Goal: Transaction & Acquisition: Subscribe to service/newsletter

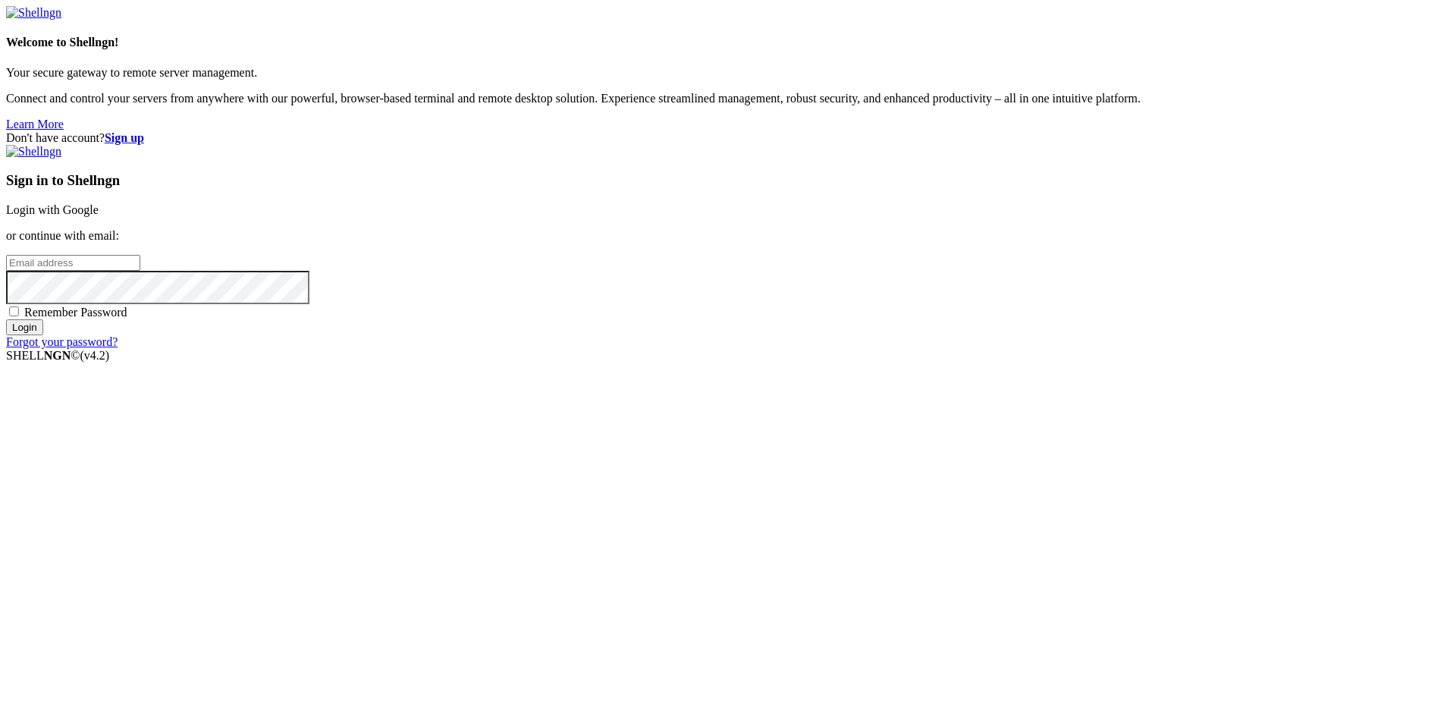
click at [99, 216] on link "Login with Google" at bounding box center [52, 209] width 93 height 13
click at [140, 271] on input "email" at bounding box center [73, 263] width 134 height 16
click at [484, 362] on div "Don't have account? Sign up Sign in to Shellngn Login with Google or continue w…" at bounding box center [725, 246] width 1438 height 231
click at [939, 333] on div "Invalid Email or Password." at bounding box center [725, 326] width 1438 height 14
click at [958, 243] on p "or continue with email:" at bounding box center [725, 236] width 1438 height 14
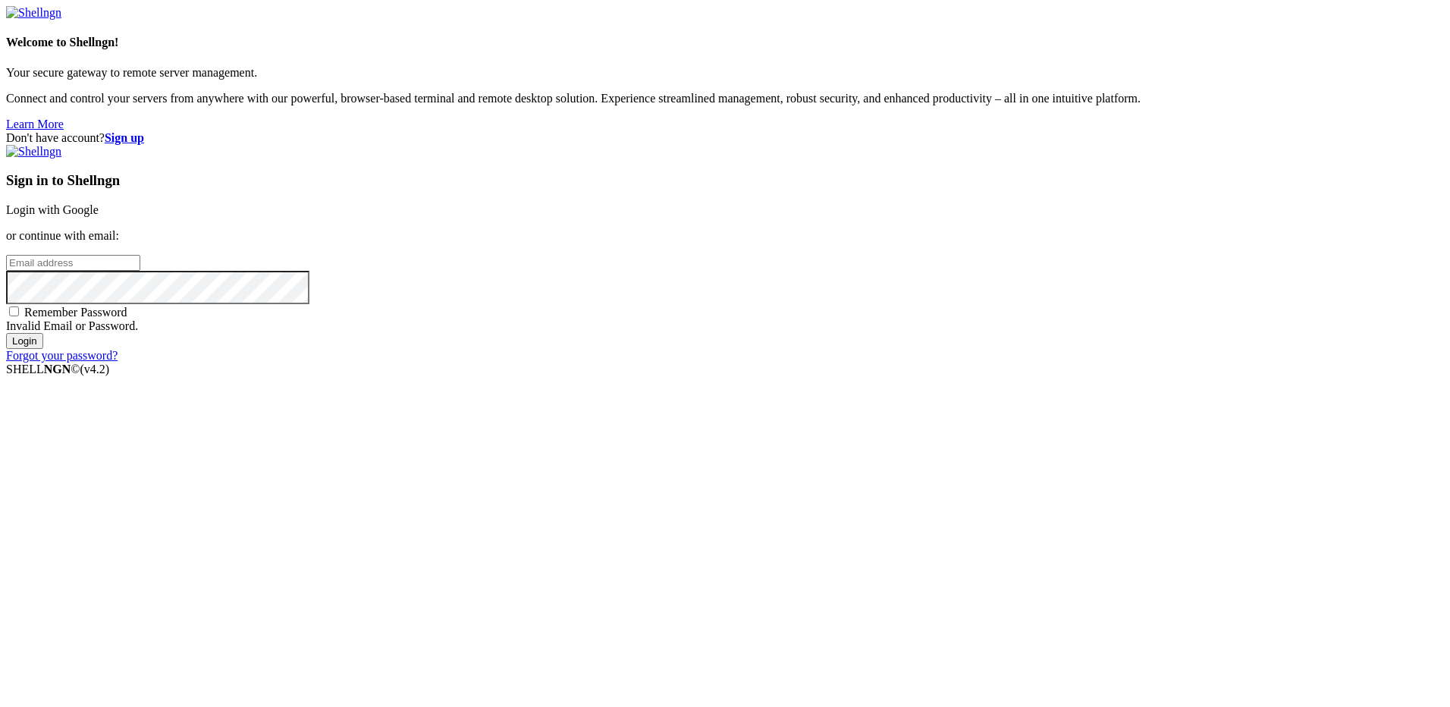
click at [140, 271] on input "email" at bounding box center [73, 263] width 134 height 16
click at [144, 131] on strong "Sign up" at bounding box center [124, 137] width 39 height 13
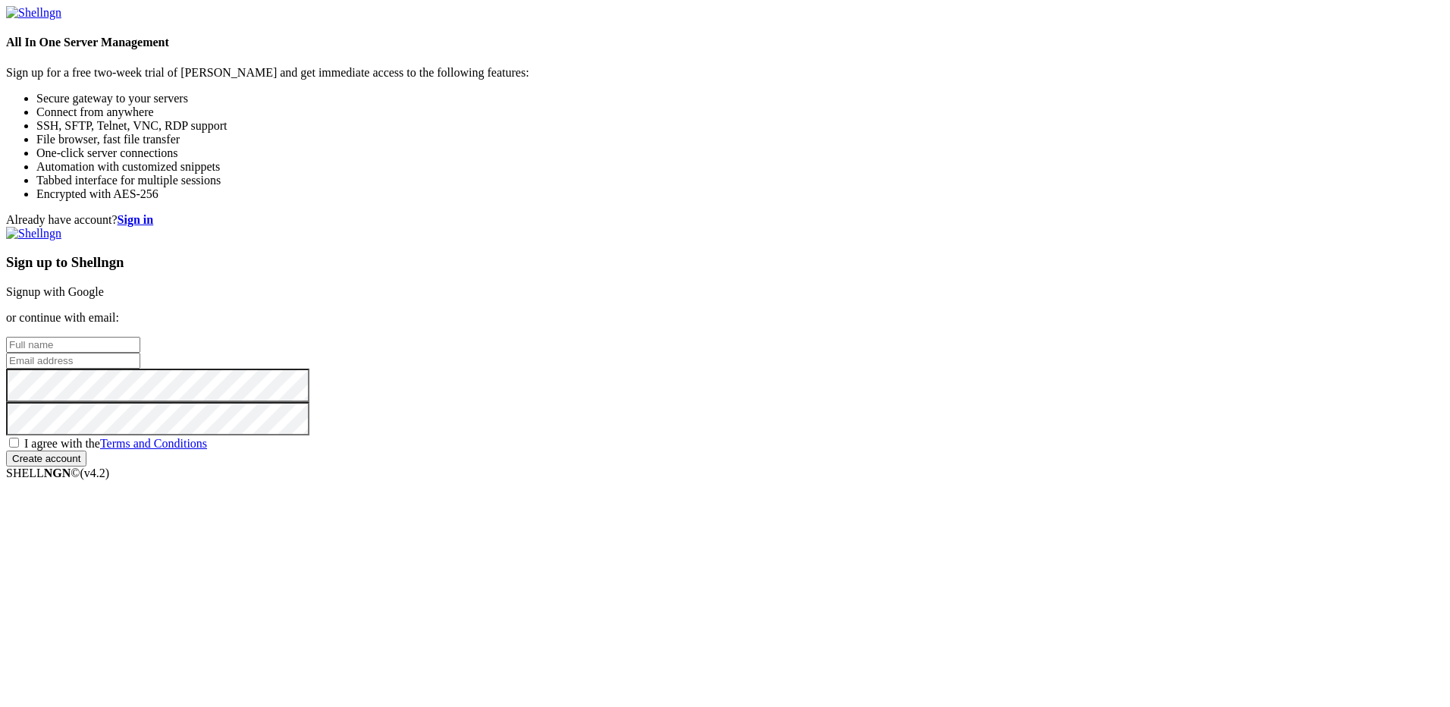
click at [140, 337] on input "text" at bounding box center [73, 345] width 134 height 16
type input "h"
type input "Hamad"
type input "[EMAIL_ADDRESS][PERSON_NAME][DOMAIN_NAME]"
click at [207, 450] on span "I agree with the Terms and Conditions" at bounding box center [115, 443] width 183 height 13
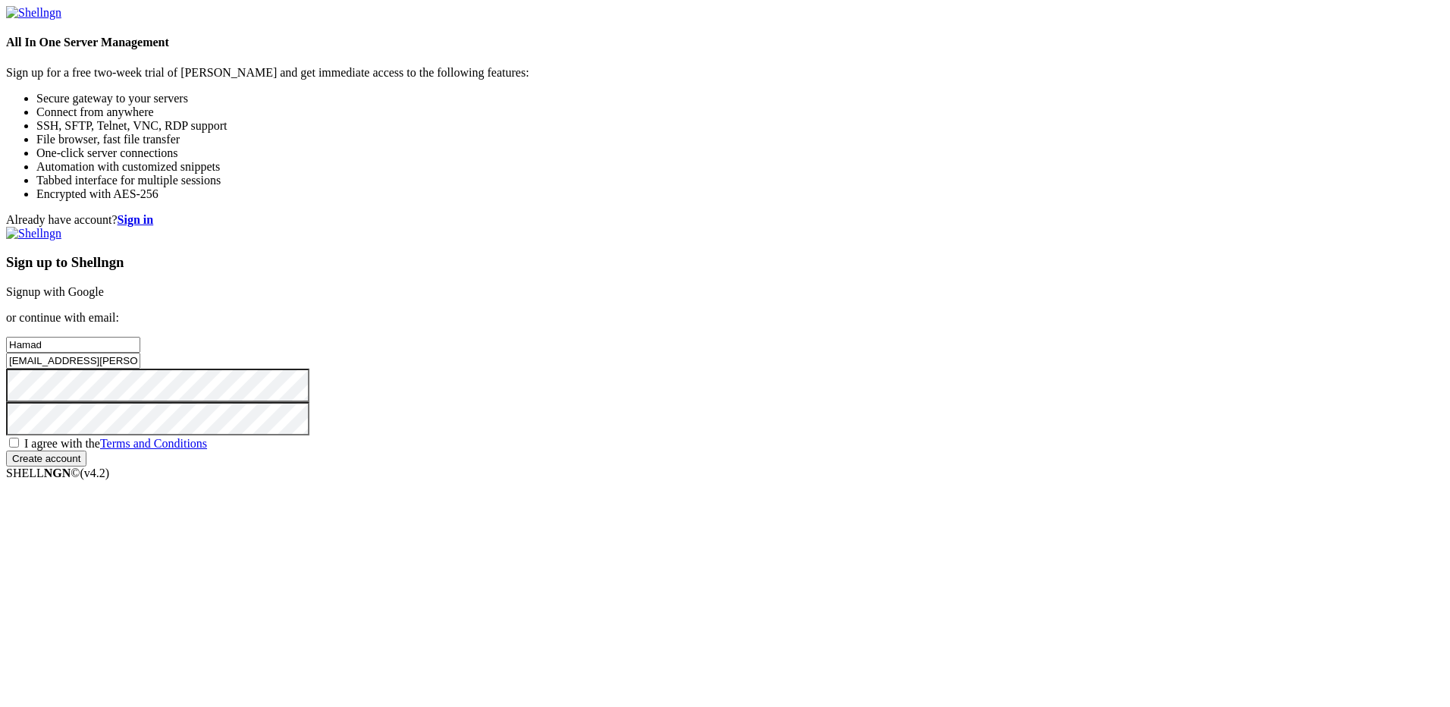
click at [19, 447] on input "I agree with the Terms and Conditions" at bounding box center [14, 442] width 10 height 10
checkbox input "true"
click at [86, 466] on input "Create account" at bounding box center [46, 458] width 80 height 16
click at [61, 227] on img at bounding box center [33, 234] width 55 height 14
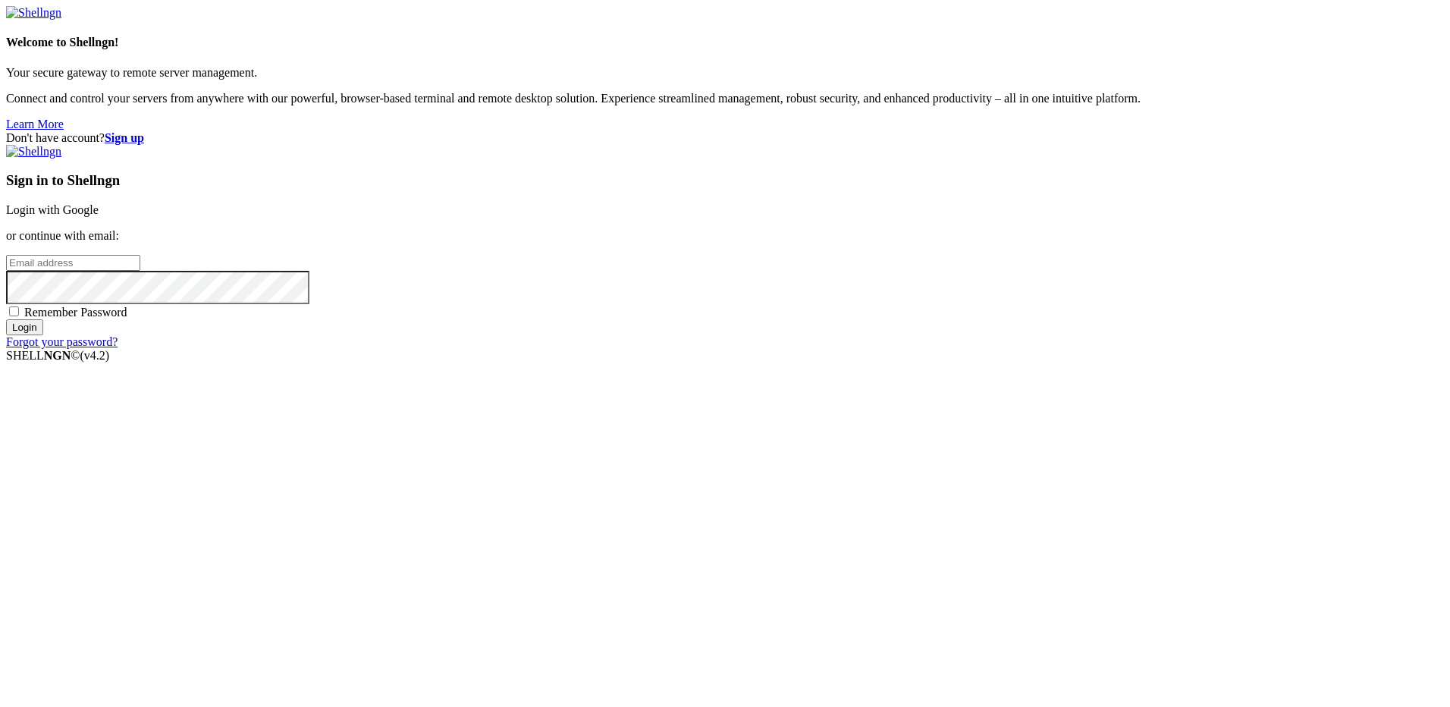
click at [140, 271] on input "email" at bounding box center [73, 263] width 134 height 16
type input "[EMAIL_ADDRESS][PERSON_NAME][DOMAIN_NAME]"
click at [6, 319] on input "Login" at bounding box center [24, 327] width 37 height 16
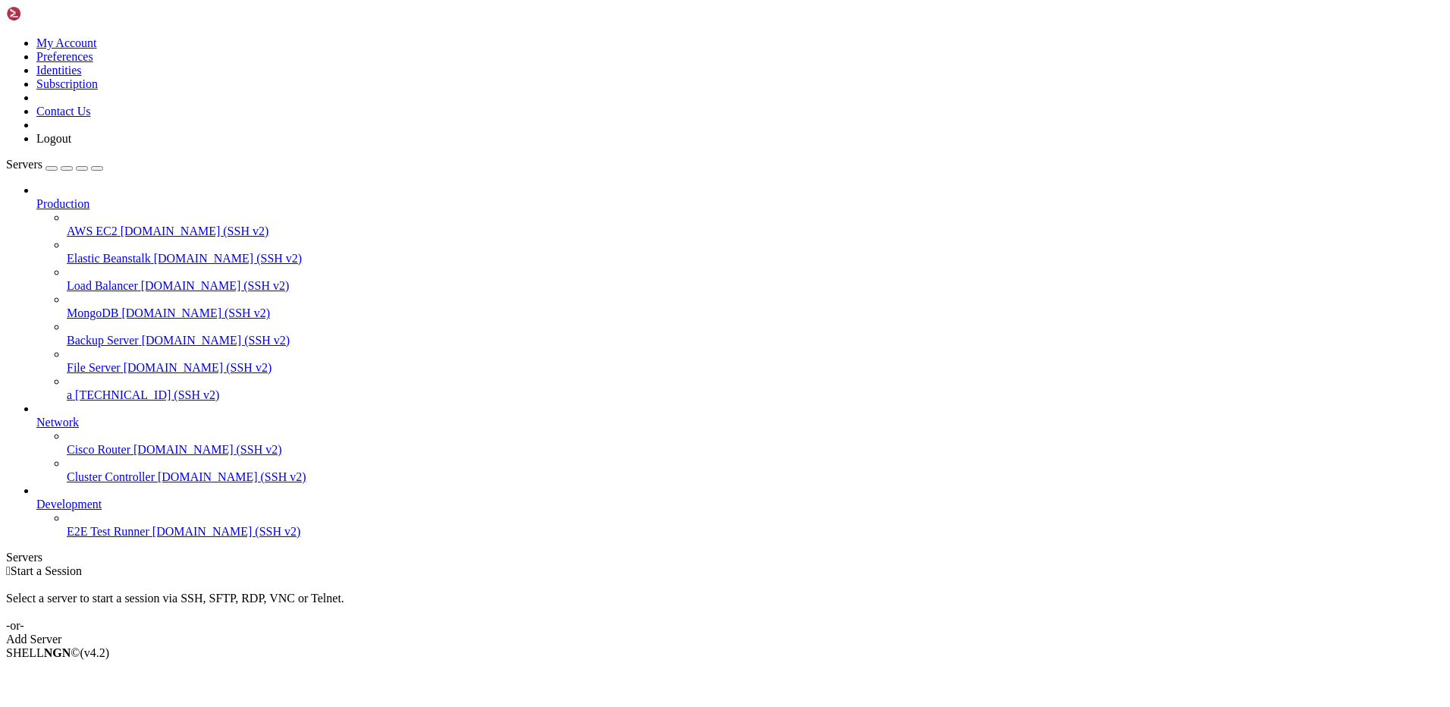
click at [52, 168] on div "button" at bounding box center [52, 168] width 0 height 0
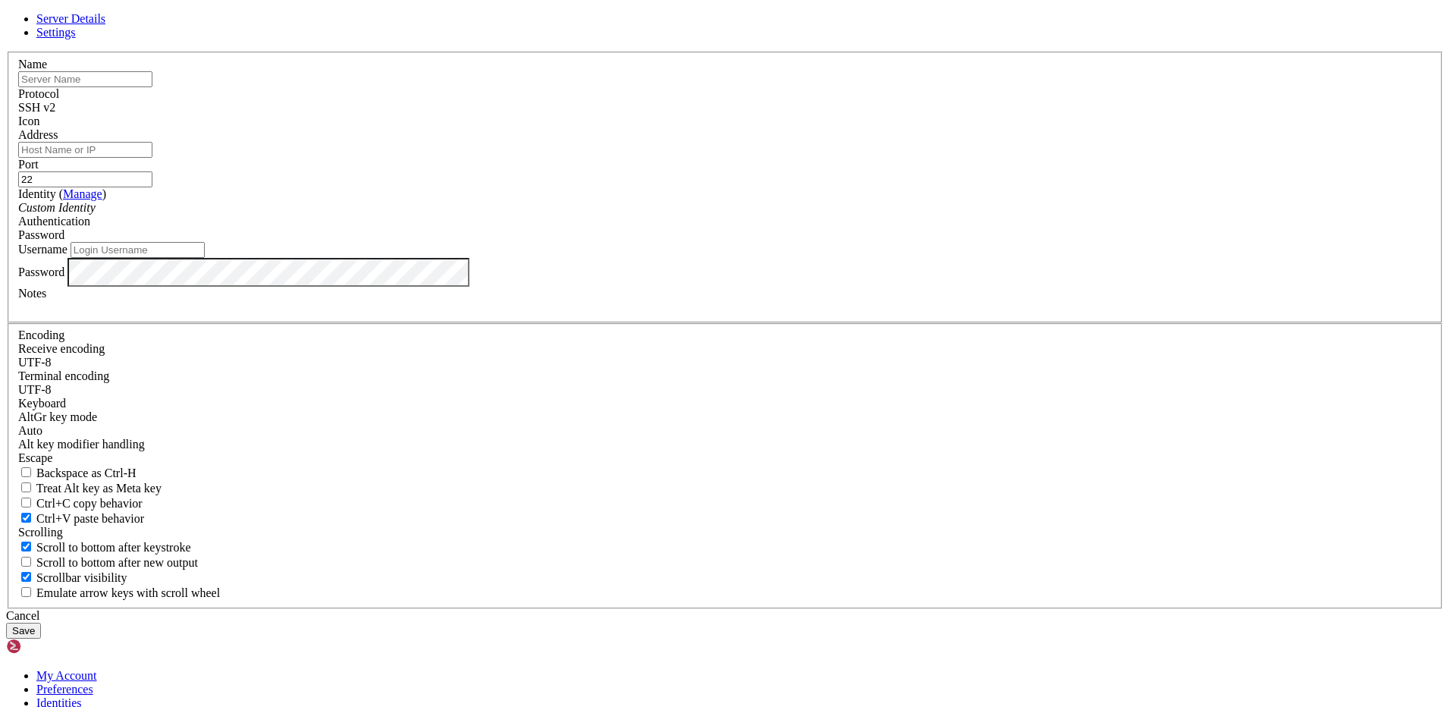
click at [152, 87] on input "text" at bounding box center [85, 79] width 134 height 16
click at [839, 114] on div "SSH v2" at bounding box center [724, 108] width 1413 height 14
click at [819, 114] on div "SSH v2" at bounding box center [724, 108] width 1413 height 14
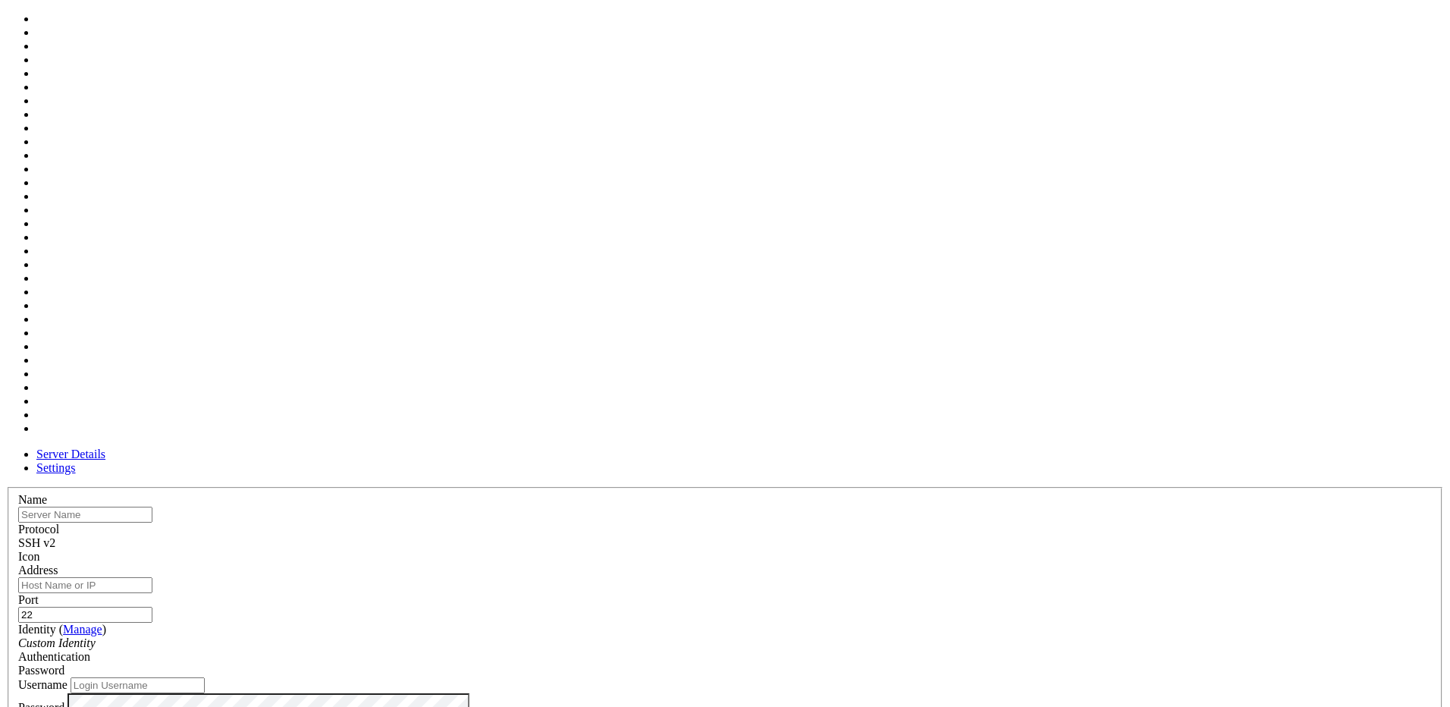
click at [18, 563] on span at bounding box center [18, 563] width 0 height 0
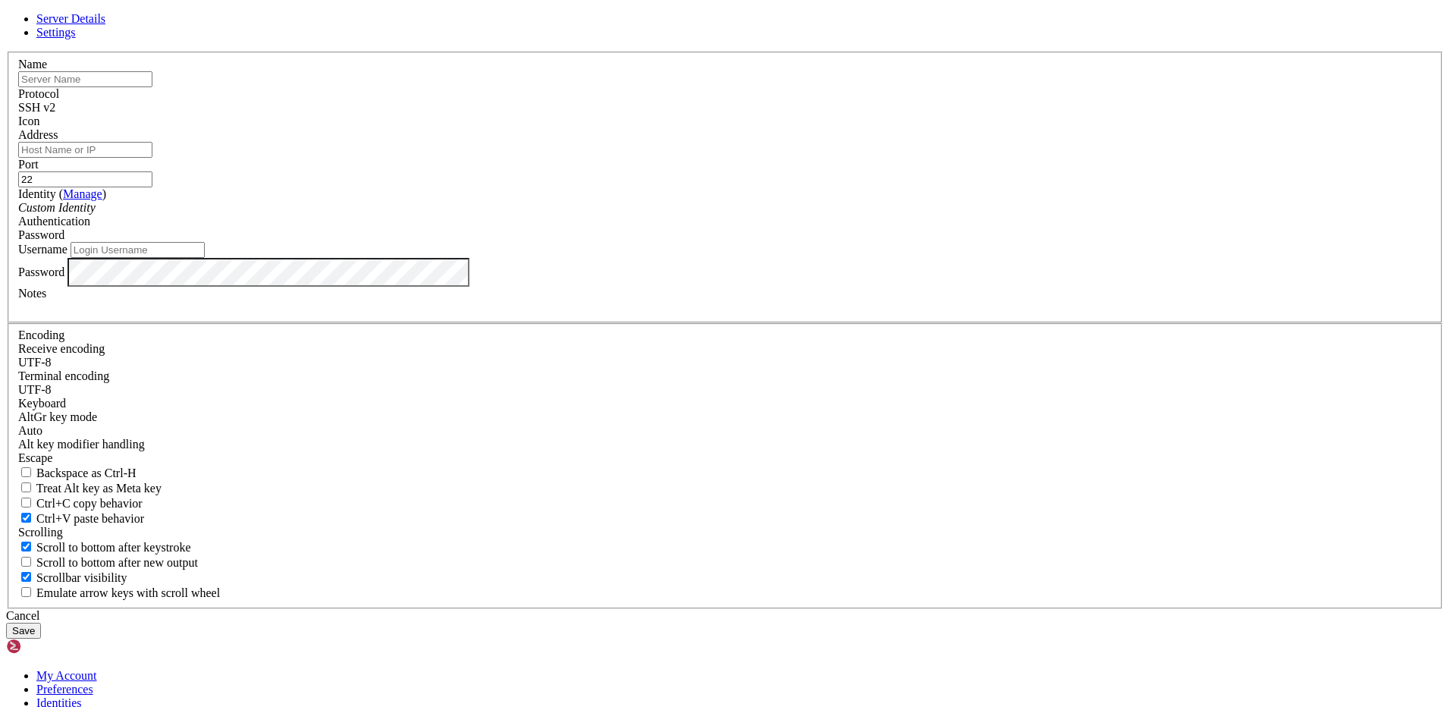
click at [822, 114] on div "SSH v2" at bounding box center [724, 108] width 1413 height 14
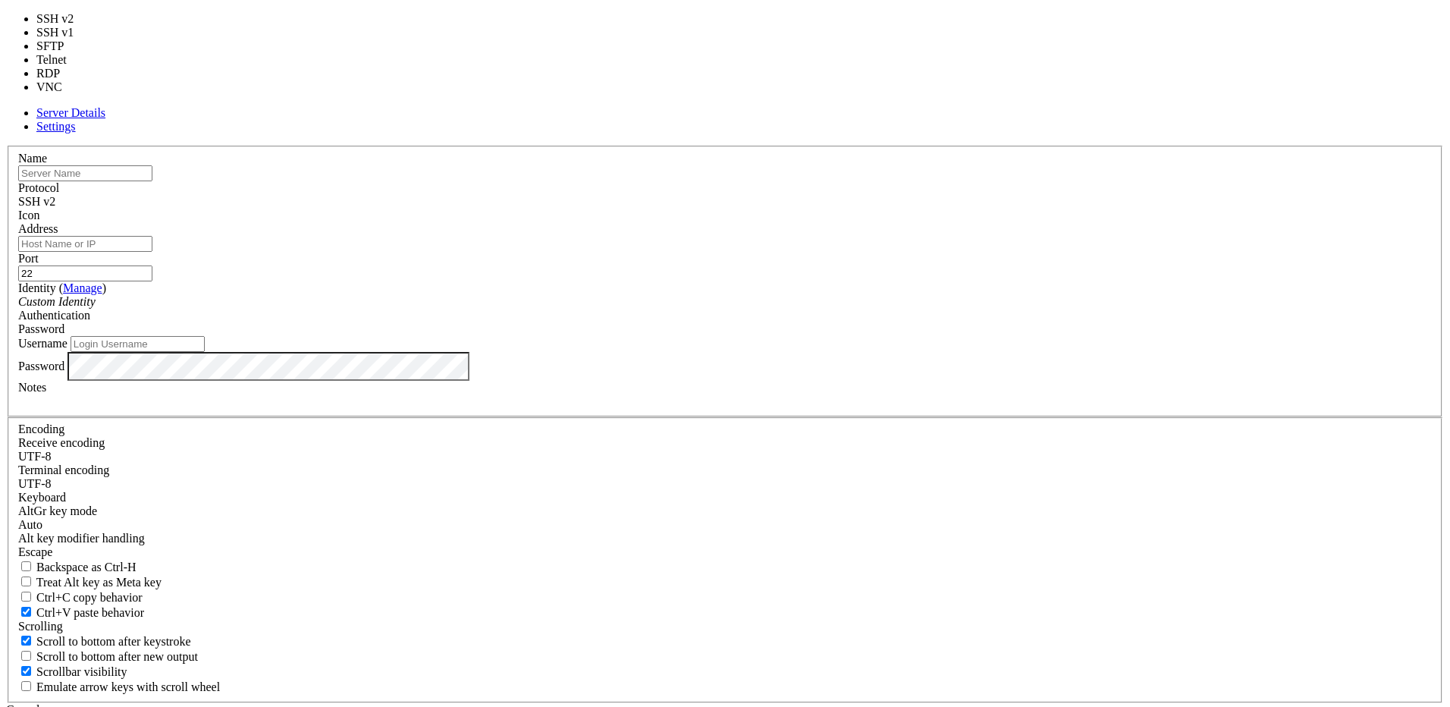
click at [910, 222] on div at bounding box center [724, 222] width 1413 height 0
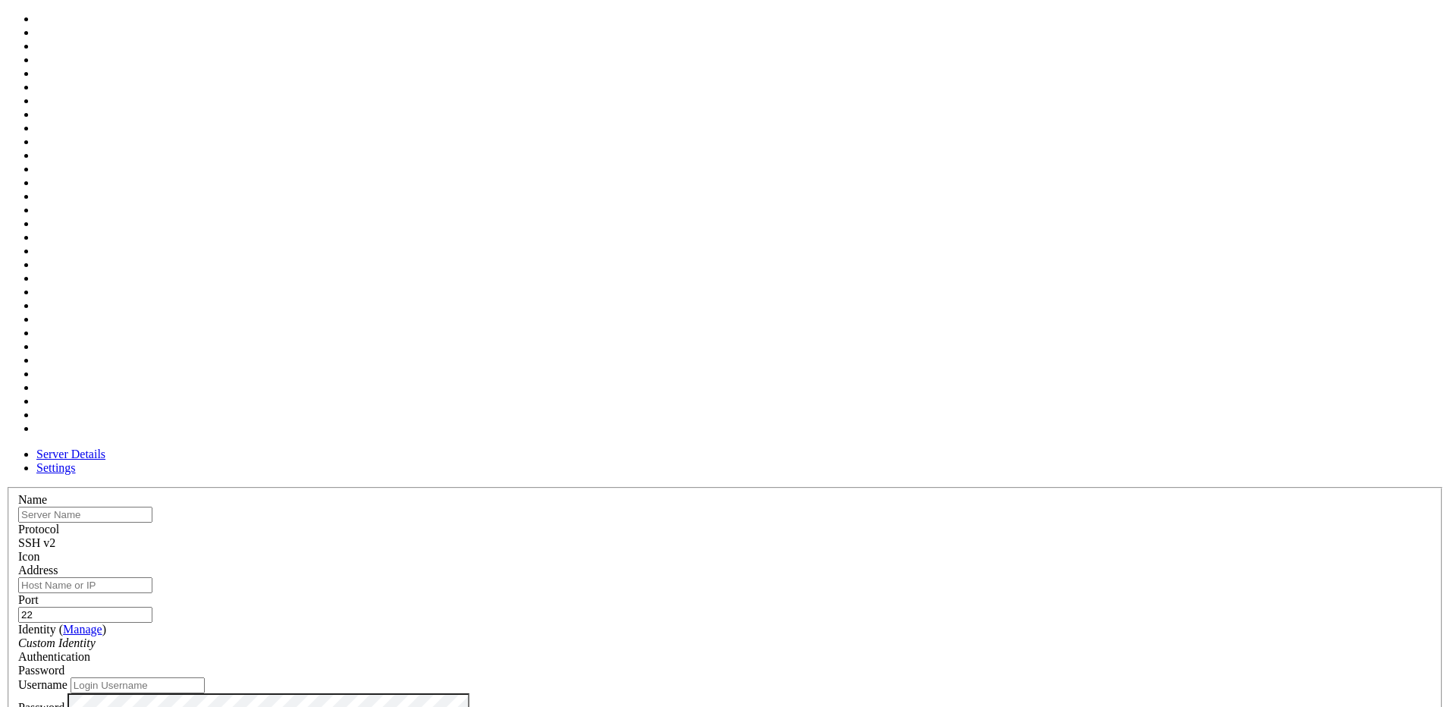
click at [18, 563] on span at bounding box center [18, 563] width 0 height 0
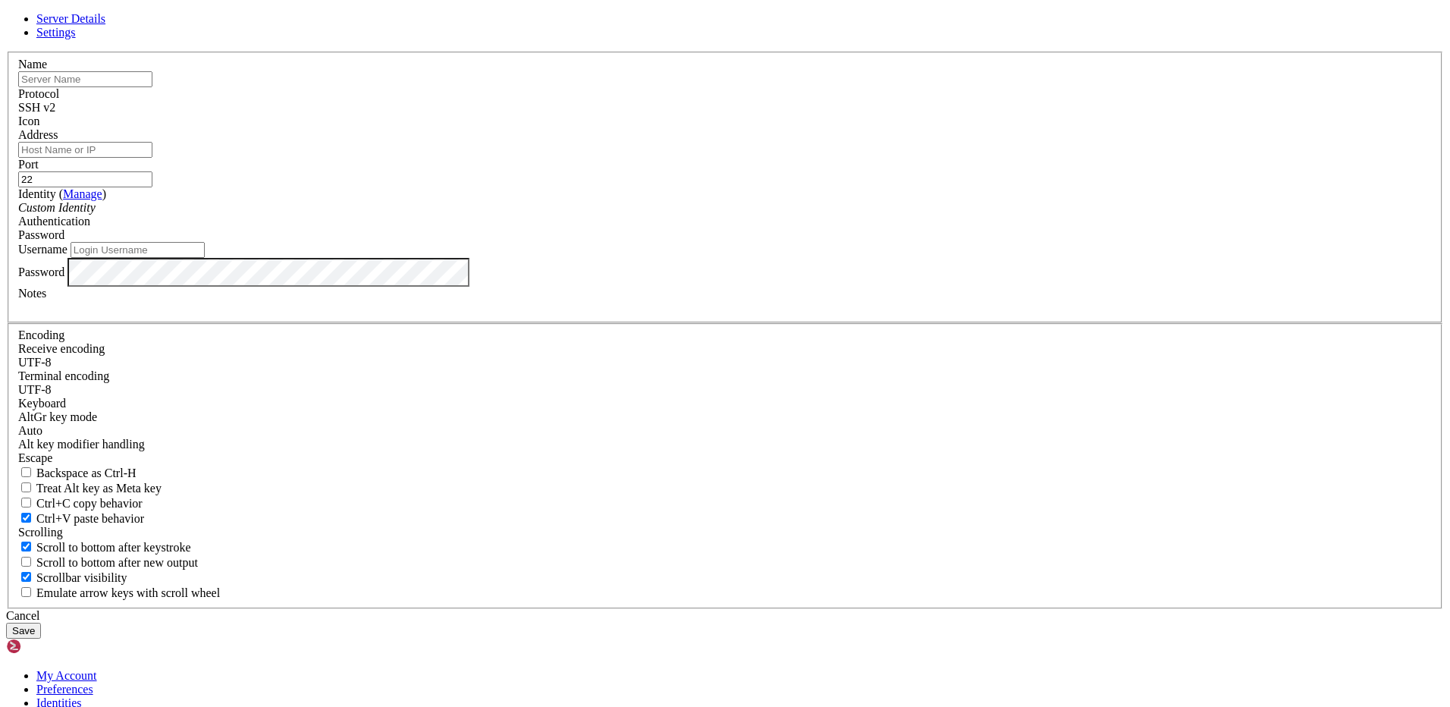
click at [6, 52] on icon at bounding box center [6, 52] width 0 height 0
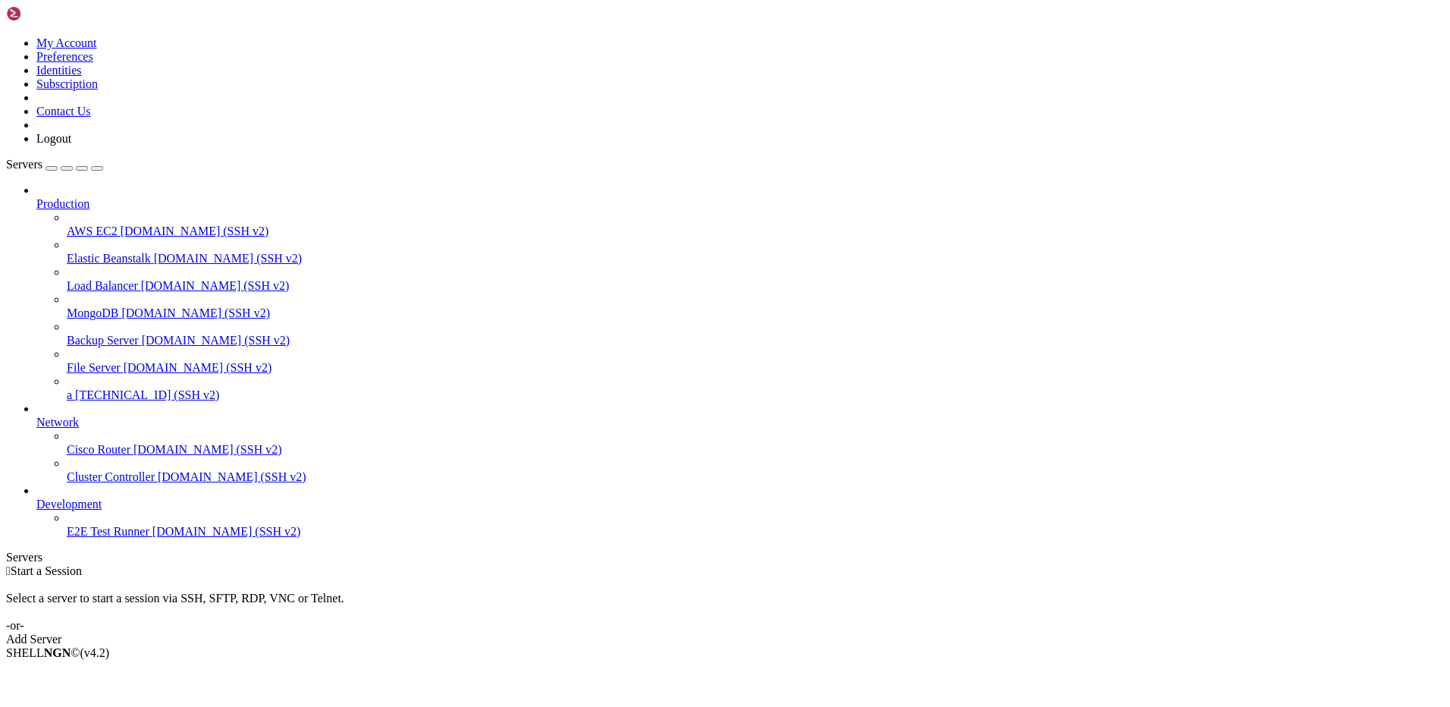
click at [72, 388] on span "a" at bounding box center [69, 394] width 5 height 13
click at [67, 448] on link "Cisco Router [DOMAIN_NAME] (SSH v2)" at bounding box center [755, 450] width 1377 height 14
click at [70, 450] on span "Cisco Router" at bounding box center [99, 449] width 64 height 13
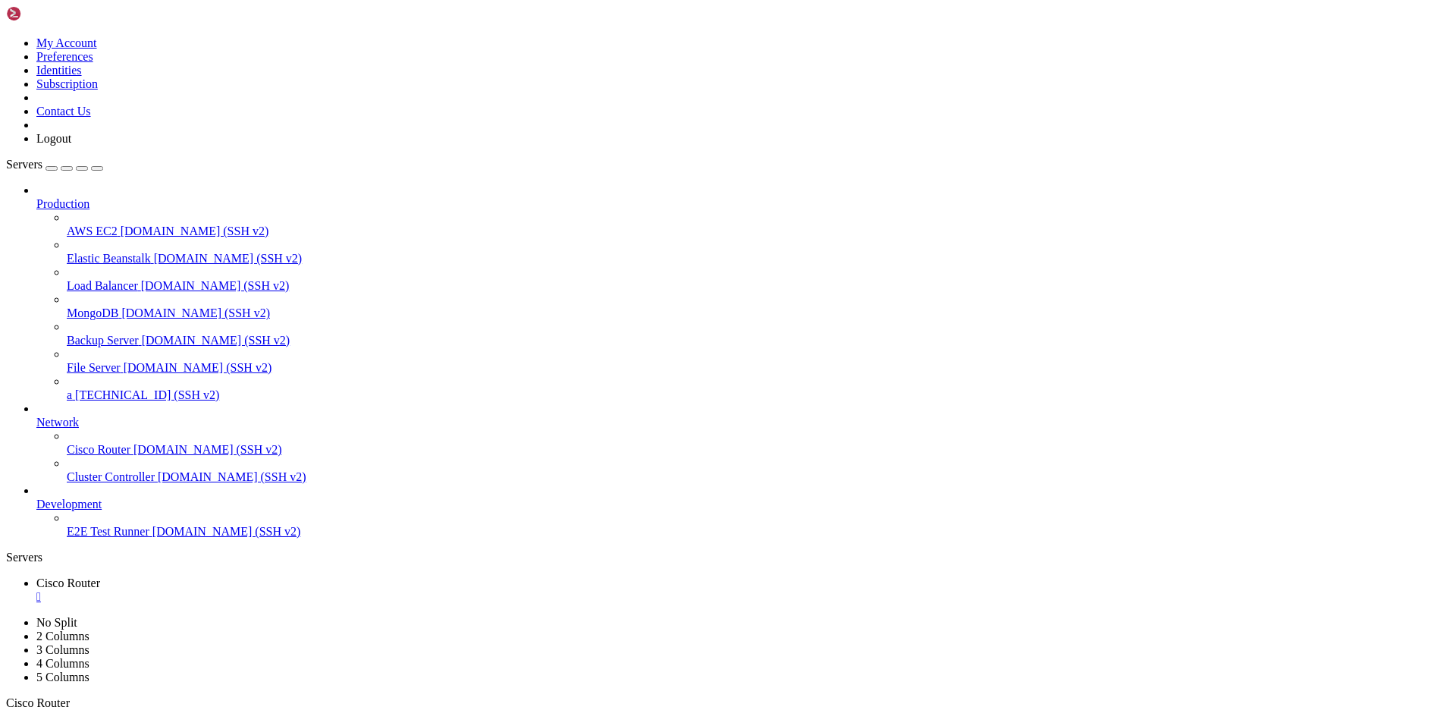
click at [6, 36] on icon at bounding box center [6, 36] width 0 height 0
click at [90, 49] on link "My Account" at bounding box center [66, 42] width 61 height 13
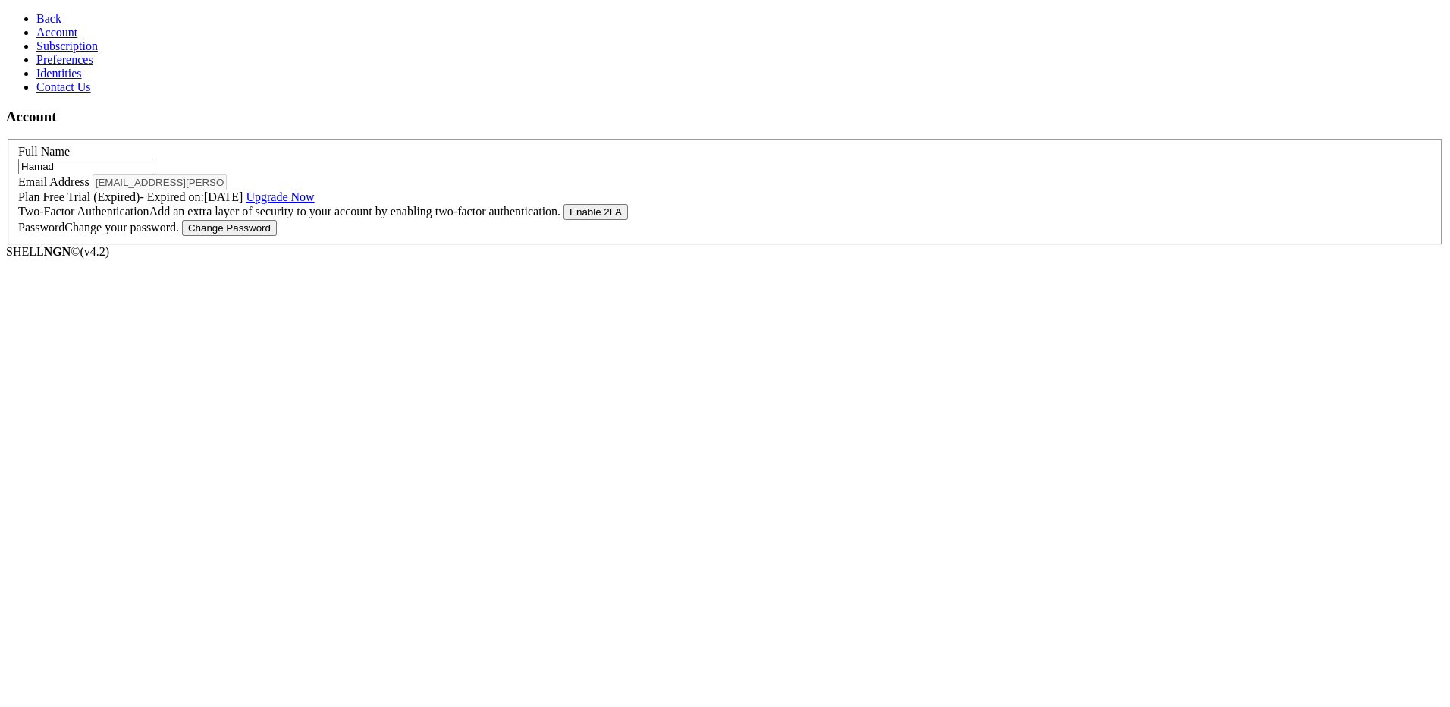
click at [314, 203] on link "Upgrade Now" at bounding box center [280, 196] width 68 height 13
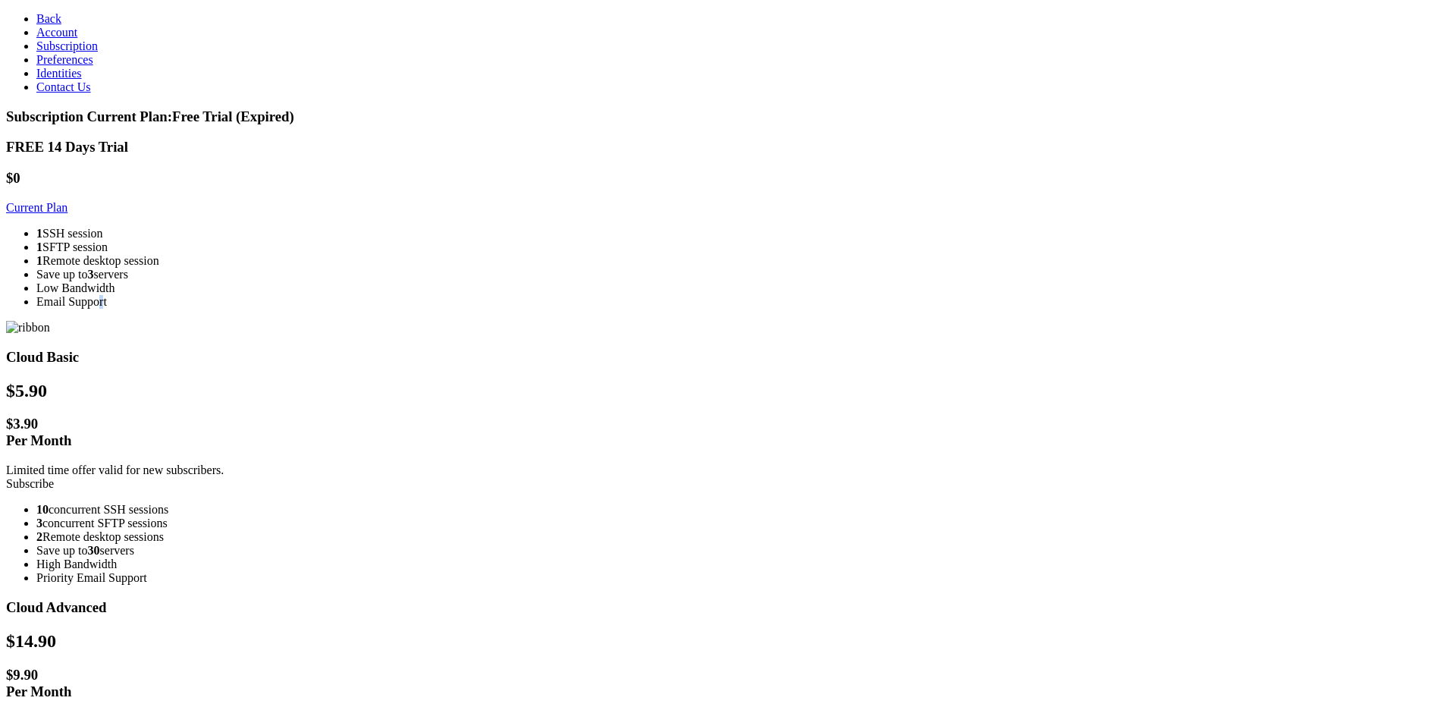
click at [374, 464] on div "FREE 14 Days Trial $0 Current Plan 1 SSH session 1 SFTP session 1 Remote deskto…" at bounding box center [725, 637] width 1438 height 996
drag, startPoint x: 374, startPoint y: 464, endPoint x: 378, endPoint y: 457, distance: 8.2
click at [378, 457] on div "FREE 14 Days Trial $0 Current Plan 1 SSH session 1 SFTP session 1 Remote deskto…" at bounding box center [725, 637] width 1438 height 996
click at [339, 454] on div "FREE 14 Days Trial $0 Current Plan 1 SSH session 1 SFTP session 1 Remote deskto…" at bounding box center [725, 637] width 1438 height 996
click at [37, 15] on span "Back" at bounding box center [48, 18] width 25 height 13
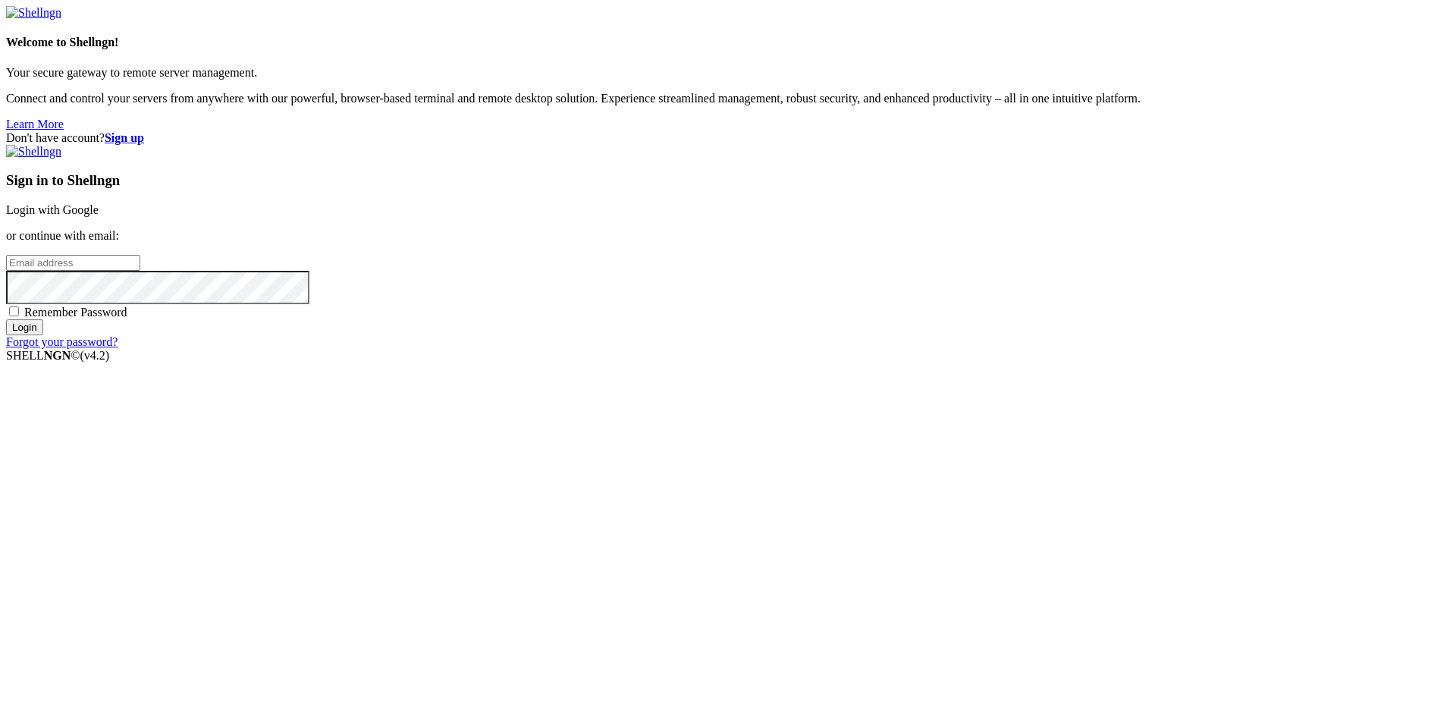
click at [503, 197] on div "Don't have account? Sign up Sign in to Shellngn Login with Google or continue w…" at bounding box center [725, 240] width 1438 height 218
